Goal: Task Accomplishment & Management: Use online tool/utility

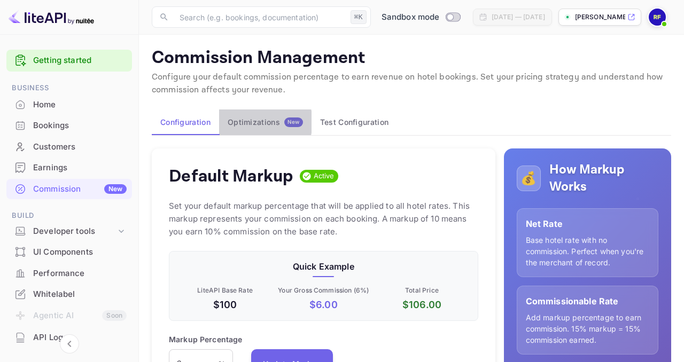
click at [260, 122] on div "Optimizations New" at bounding box center [265, 123] width 75 height 10
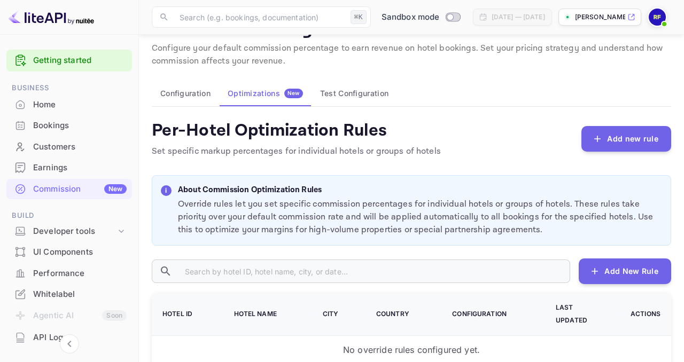
scroll to position [28, 0]
click at [354, 92] on button "Test Configuration" at bounding box center [353, 94] width 85 height 26
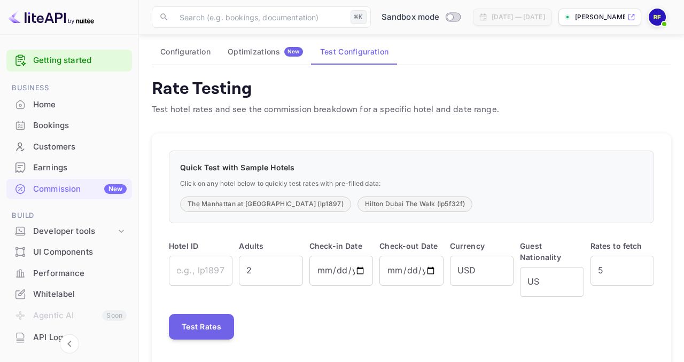
scroll to position [84, 0]
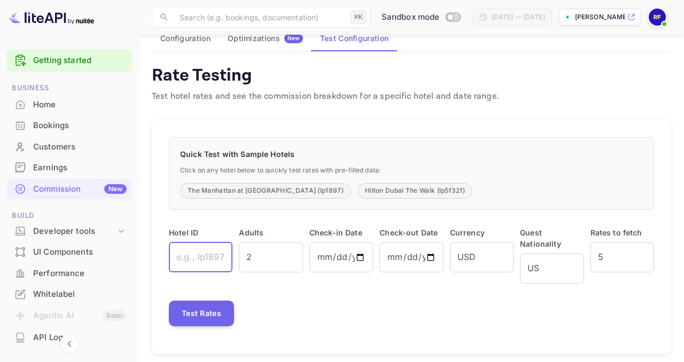
click at [212, 256] on input "text" at bounding box center [201, 258] width 64 height 30
click at [207, 301] on button "Test Rates" at bounding box center [201, 314] width 65 height 26
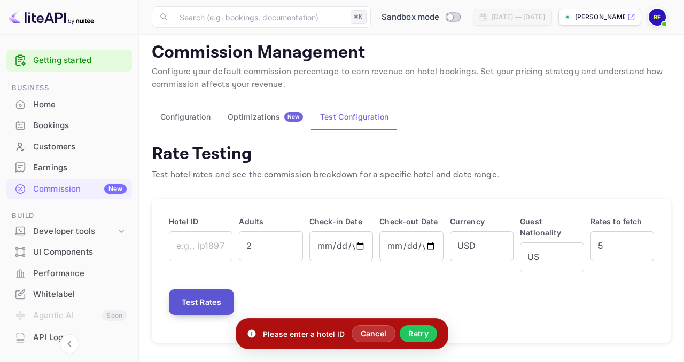
scroll to position [0, 0]
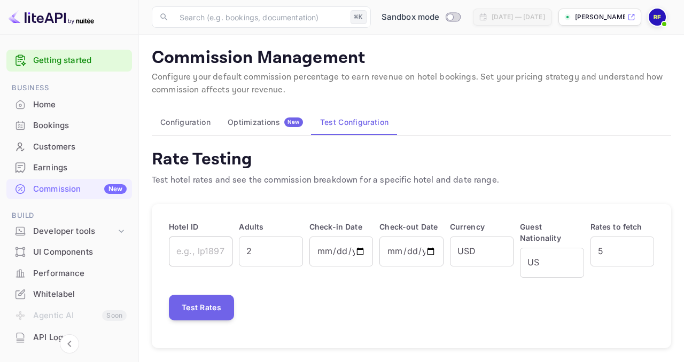
click at [223, 255] on input "text" at bounding box center [201, 252] width 64 height 30
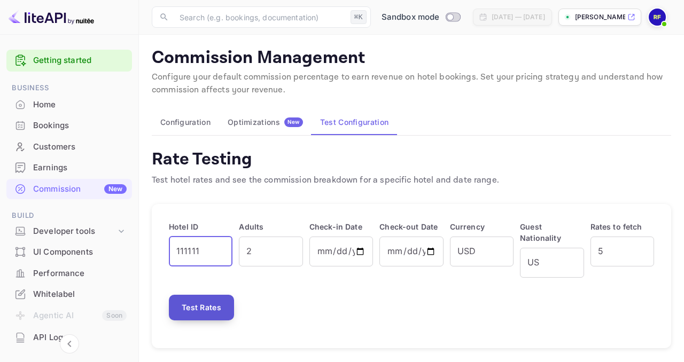
type input "111111"
click at [214, 295] on button "Test Rates" at bounding box center [201, 308] width 65 height 26
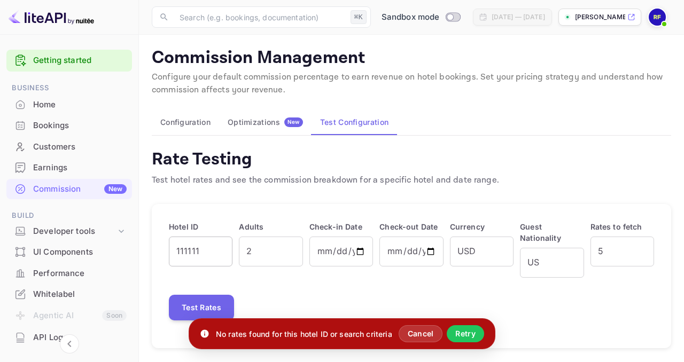
click at [202, 248] on input "111111" at bounding box center [201, 252] width 64 height 30
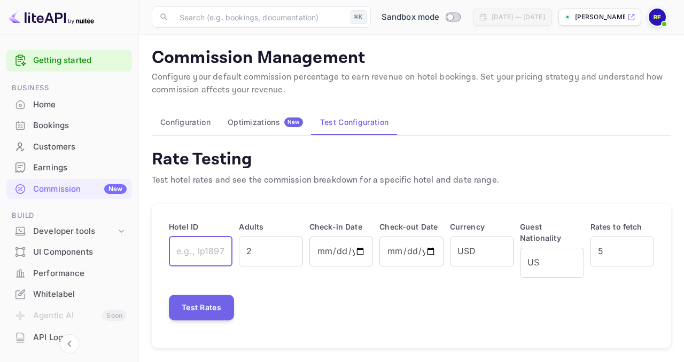
type input "K"
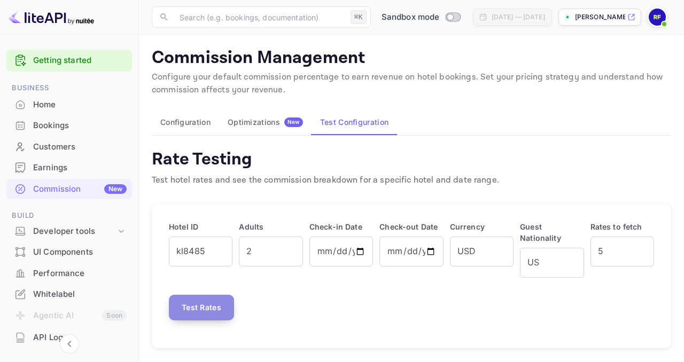
click at [202, 307] on button "Test Rates" at bounding box center [201, 308] width 65 height 26
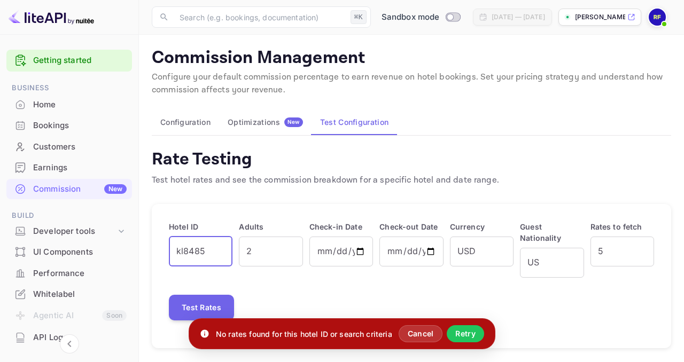
click at [215, 244] on input "kl8485" at bounding box center [201, 252] width 64 height 30
click at [211, 249] on input "kl8485" at bounding box center [201, 252] width 64 height 30
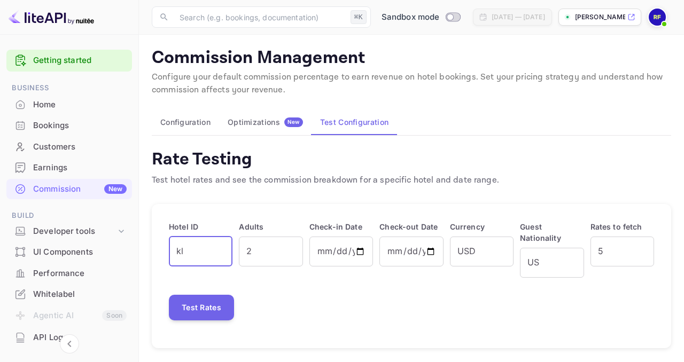
type input "k"
click at [74, 168] on div "Earnings" at bounding box center [79, 168] width 93 height 12
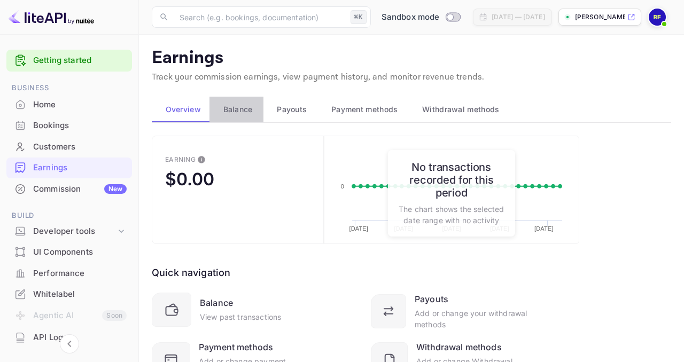
click at [247, 104] on span "Balance" at bounding box center [237, 109] width 29 height 13
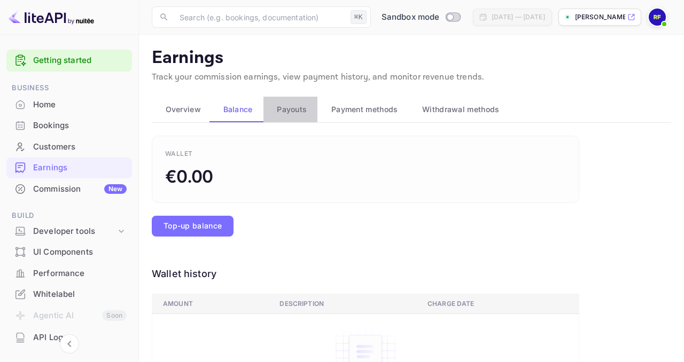
click at [293, 108] on span "Payouts" at bounding box center [292, 109] width 30 height 13
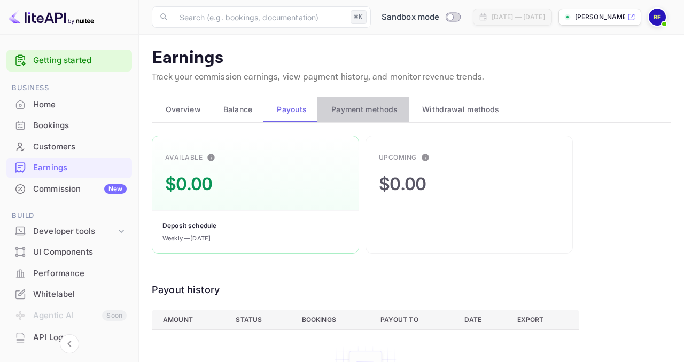
click at [360, 109] on span "Payment methods" at bounding box center [364, 109] width 67 height 13
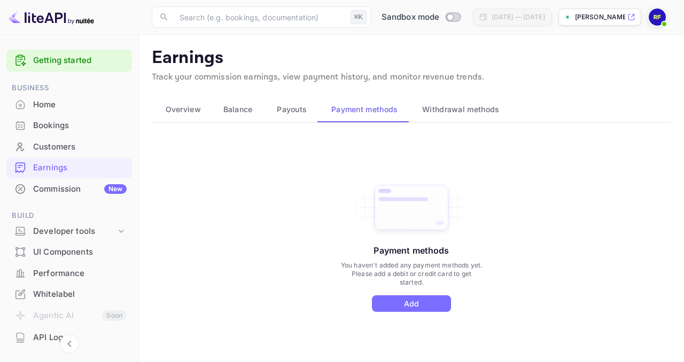
click at [457, 108] on span "Withdrawal methods" at bounding box center [460, 109] width 77 height 13
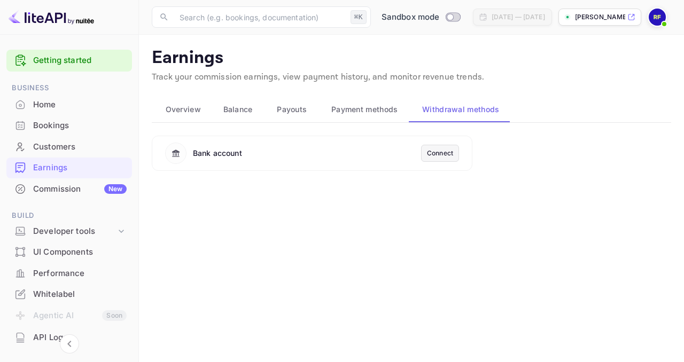
click at [368, 110] on span "Payment methods" at bounding box center [364, 109] width 67 height 13
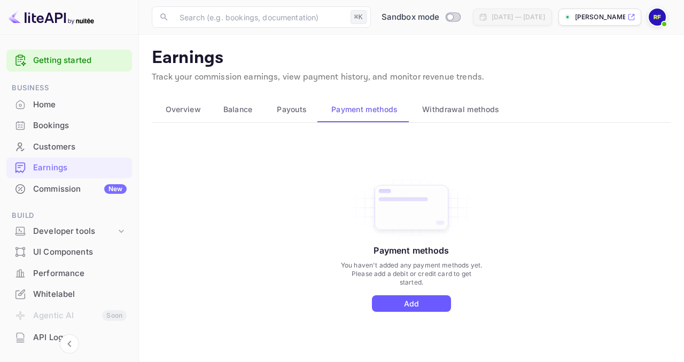
click at [396, 309] on button "Add" at bounding box center [411, 303] width 79 height 17
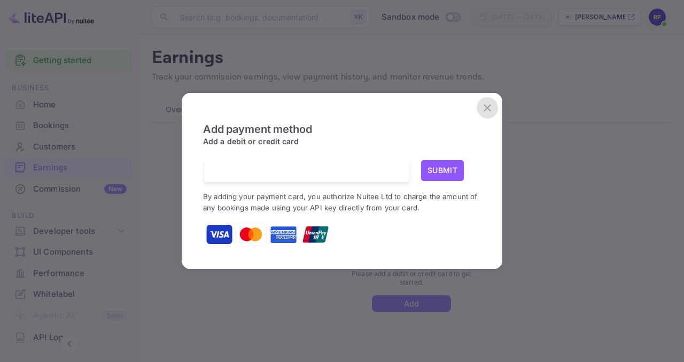
click at [490, 111] on icon "close" at bounding box center [487, 107] width 13 height 13
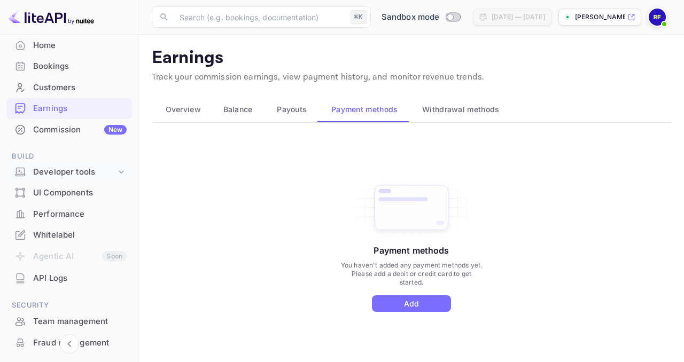
scroll to position [79, 0]
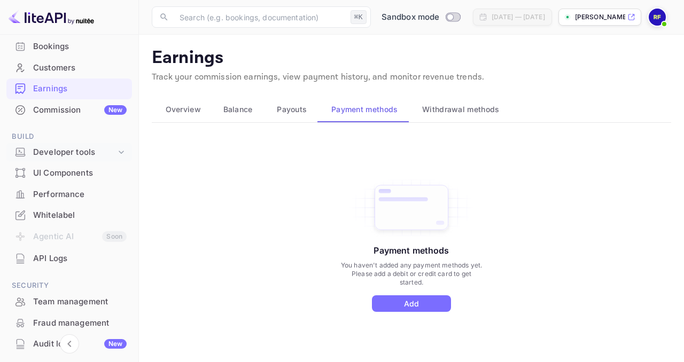
click at [111, 152] on div "Developer tools" at bounding box center [74, 152] width 83 height 12
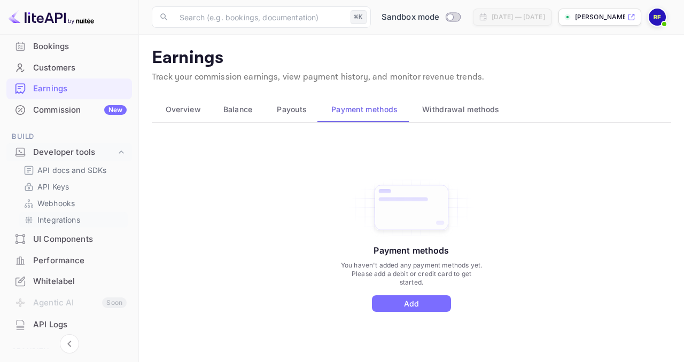
click at [66, 216] on p "Integrations" at bounding box center [58, 219] width 43 height 11
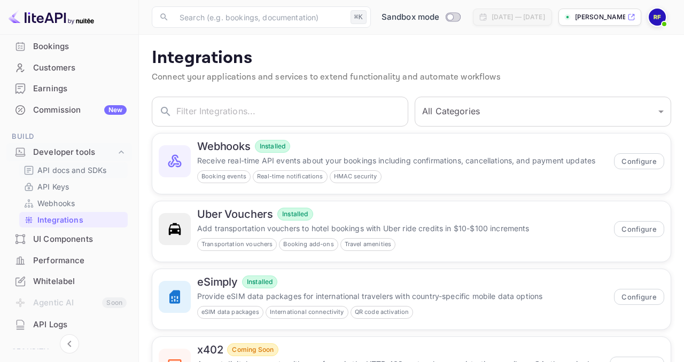
click at [70, 172] on p "API docs and SDKs" at bounding box center [71, 170] width 69 height 11
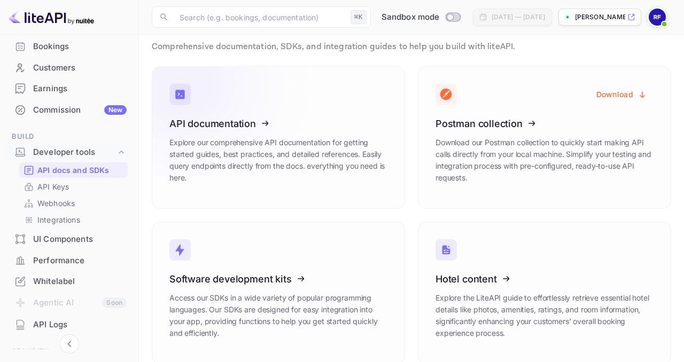
scroll to position [46, 0]
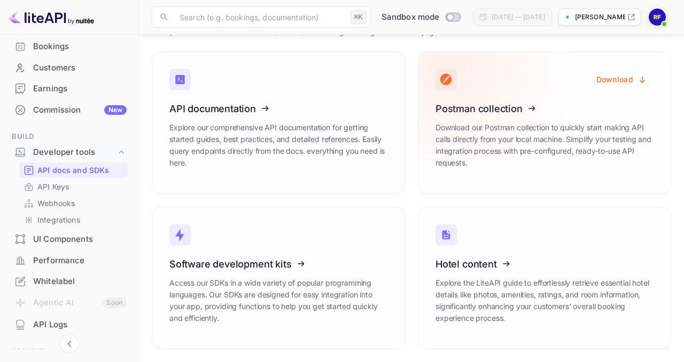
click at [466, 106] on icon at bounding box center [501, 107] width 166 height 110
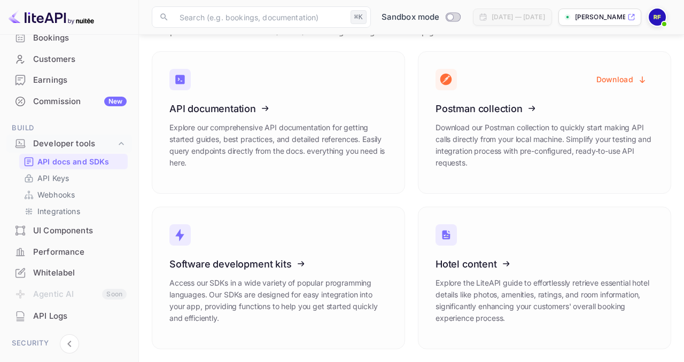
scroll to position [0, 0]
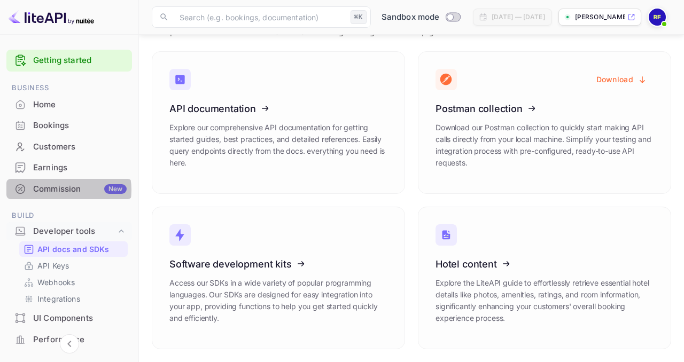
click at [67, 190] on div "Commission New" at bounding box center [79, 189] width 93 height 12
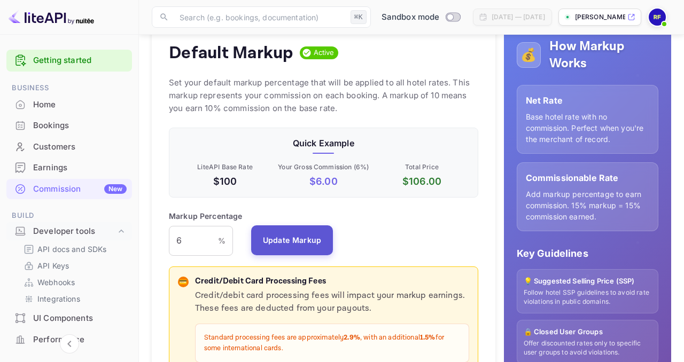
scroll to position [124, 0]
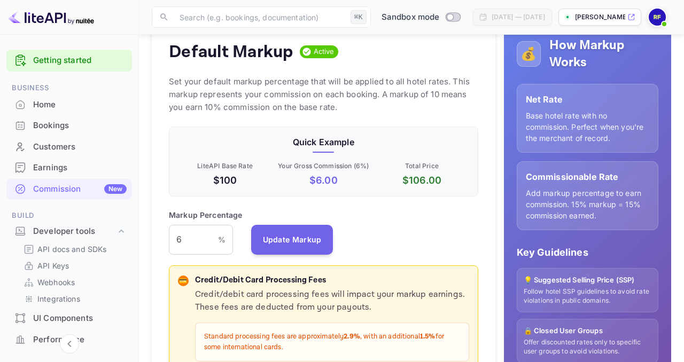
click at [569, 177] on p "Commissionable Rate" at bounding box center [587, 176] width 123 height 13
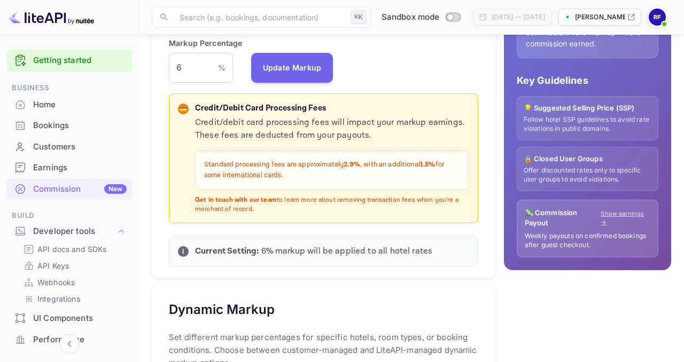
scroll to position [293, 0]
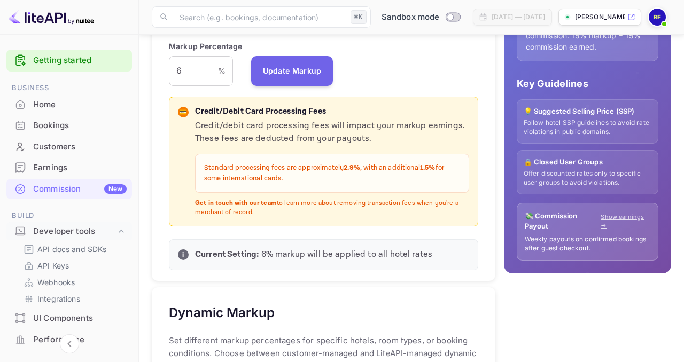
click at [72, 134] on div "Bookings" at bounding box center [69, 125] width 126 height 21
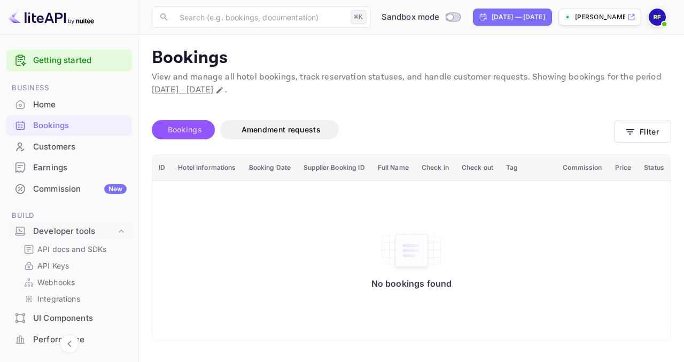
click at [168, 134] on span "Bookings" at bounding box center [184, 129] width 45 height 13
click at [58, 122] on div "Bookings" at bounding box center [79, 126] width 93 height 12
click at [491, 19] on div "[DATE] — [DATE]" at bounding box center [517, 17] width 53 height 10
select select "8"
select select "2025"
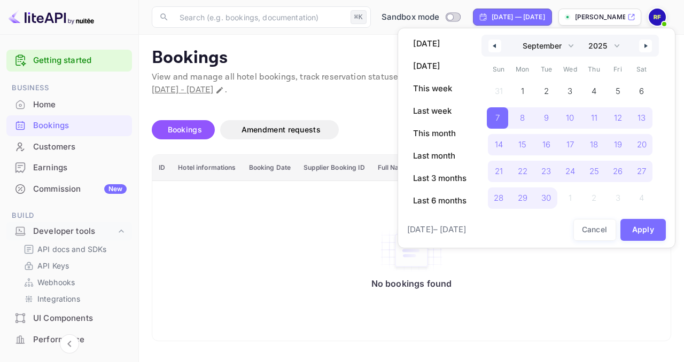
click at [367, 91] on div at bounding box center [342, 181] width 684 height 362
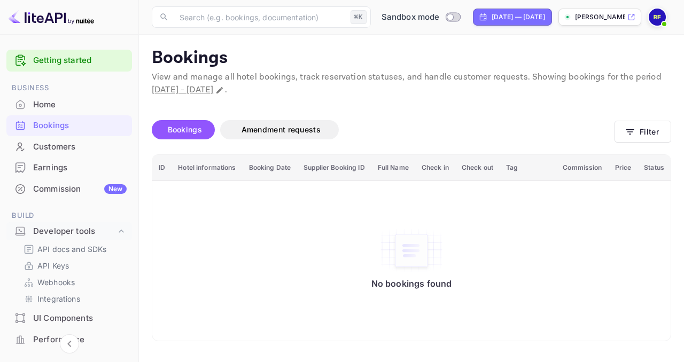
click at [45, 100] on div "Home" at bounding box center [79, 105] width 93 height 12
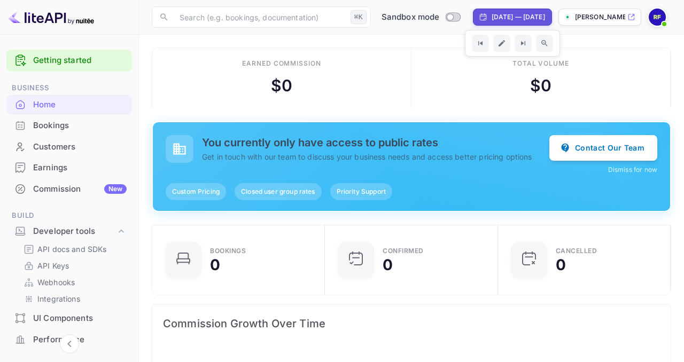
scroll to position [174, 166]
click at [345, 190] on span "Priority Support" at bounding box center [361, 192] width 62 height 10
click at [273, 199] on div "Closed user group rates" at bounding box center [277, 191] width 87 height 17
click at [273, 194] on span "Closed user group rates" at bounding box center [277, 192] width 87 height 10
click at [202, 198] on div "Custom Pricing" at bounding box center [196, 191] width 60 height 17
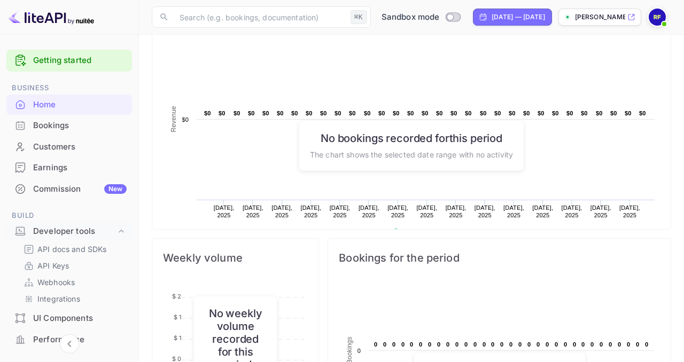
scroll to position [0, 0]
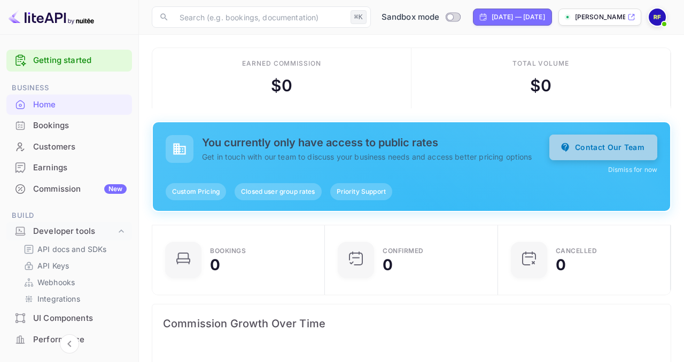
click at [565, 146] on icon "button" at bounding box center [564, 147] width 7 height 9
